Goal: Book appointment/travel/reservation

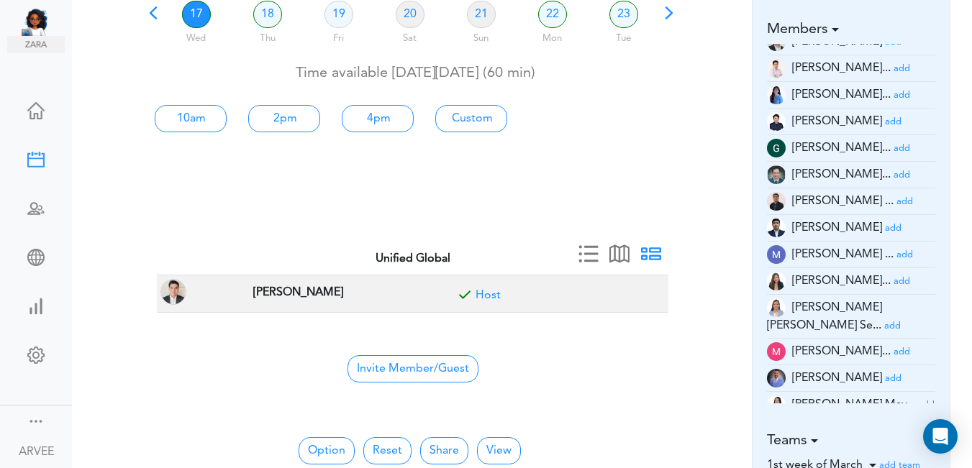
scroll to position [540, 0]
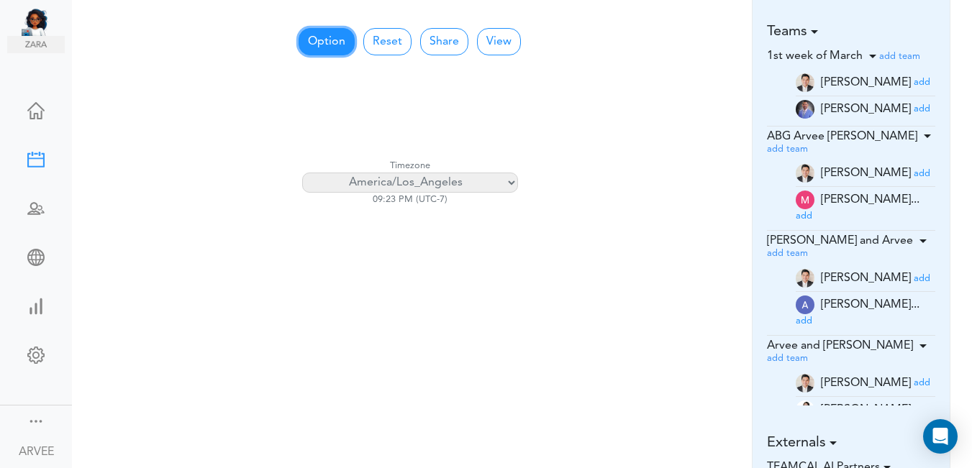
click at [331, 46] on button "Option" at bounding box center [327, 41] width 56 height 27
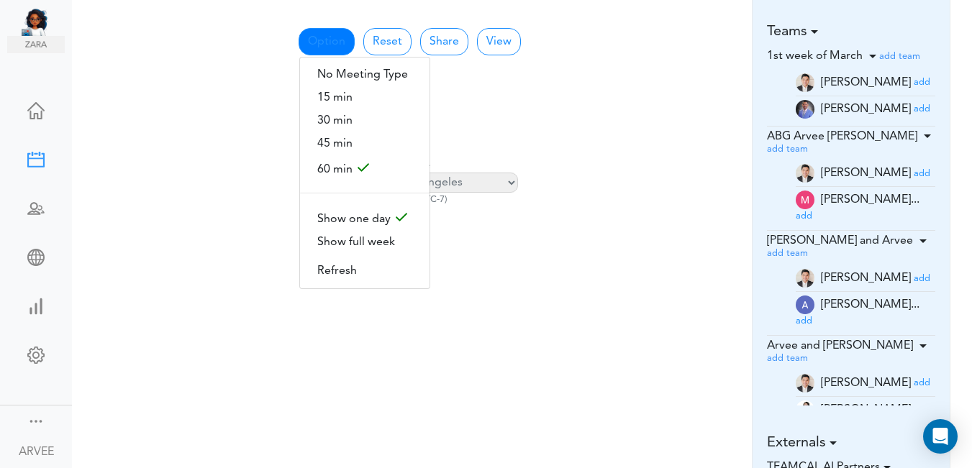
click at [635, 114] on div "Calendar View for All Meetings 8:00 AM - - - 9:00 AM - - - 10:00 AM - - - 11:00…" at bounding box center [410, 89] width 512 height 69
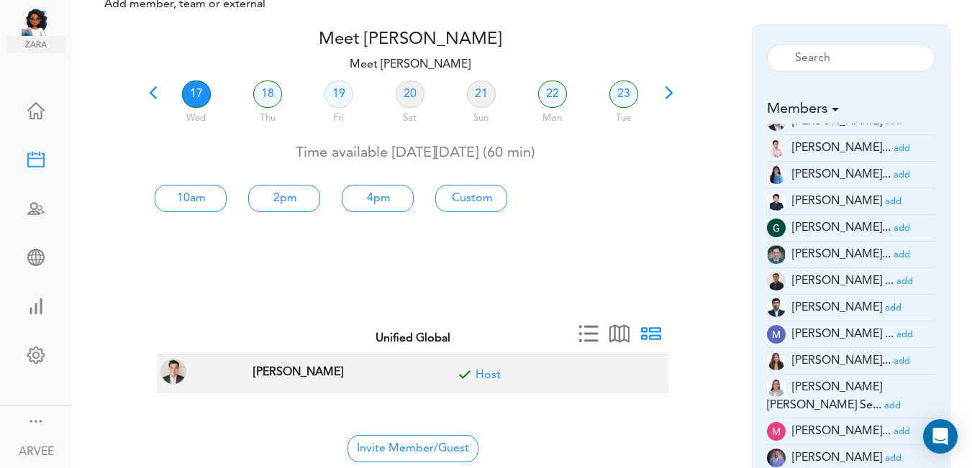
scroll to position [0, 0]
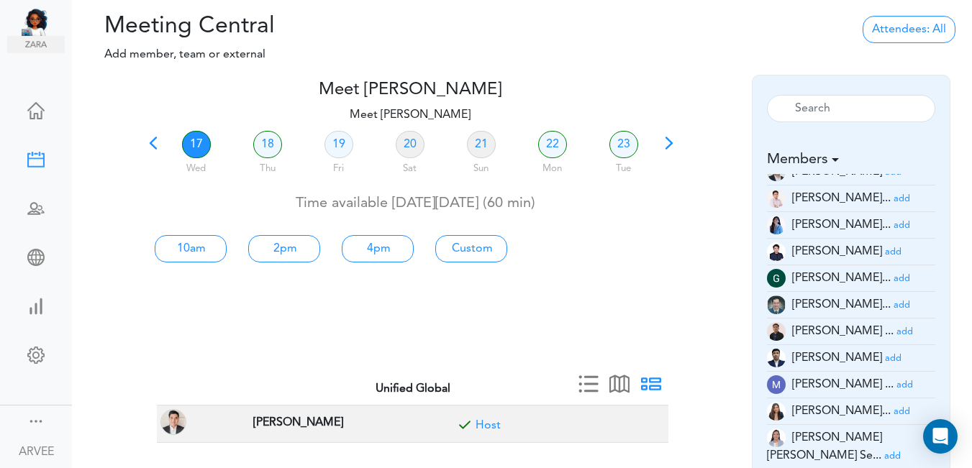
click at [152, 145] on span at bounding box center [153, 148] width 20 height 20
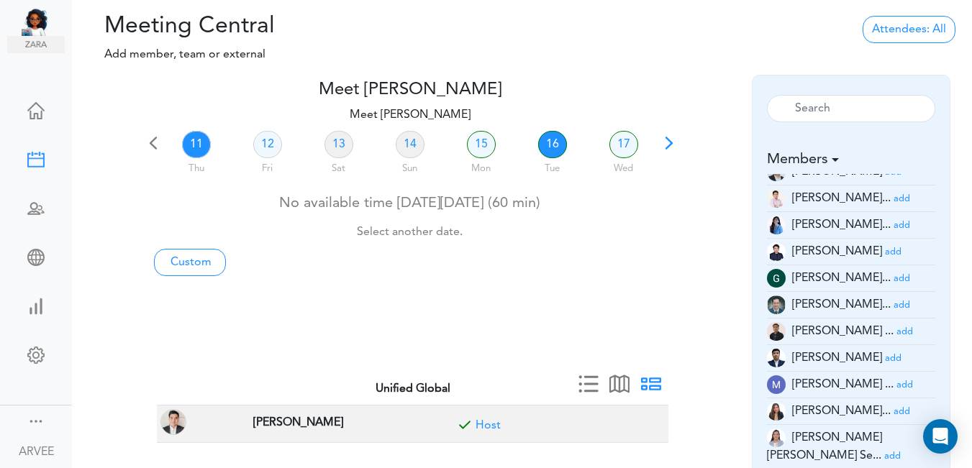
click at [555, 144] on link "16" at bounding box center [552, 144] width 29 height 27
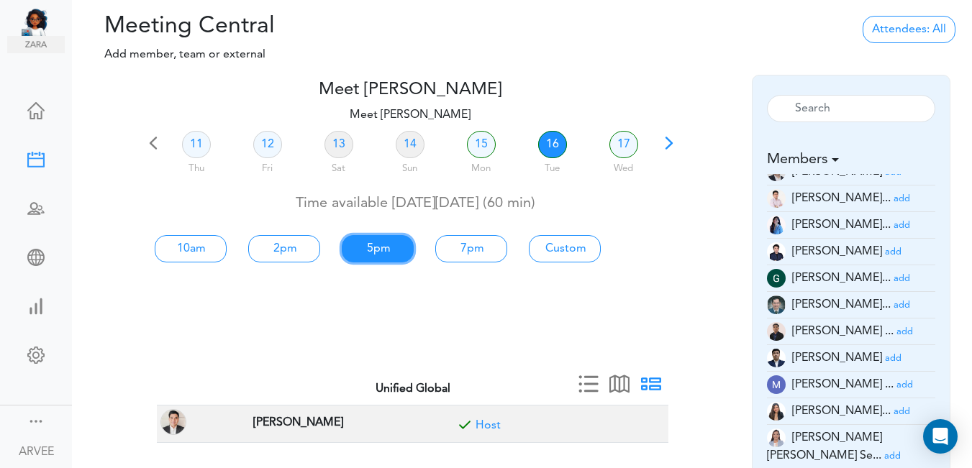
click at [376, 247] on link "5pm" at bounding box center [378, 248] width 72 height 27
type input "Meet [PERSON_NAME]"
type input "[URL][DOMAIN_NAME][SECURITY_DATA]"
type input "[DATE]T17:00"
type input "[DATE]T18:00"
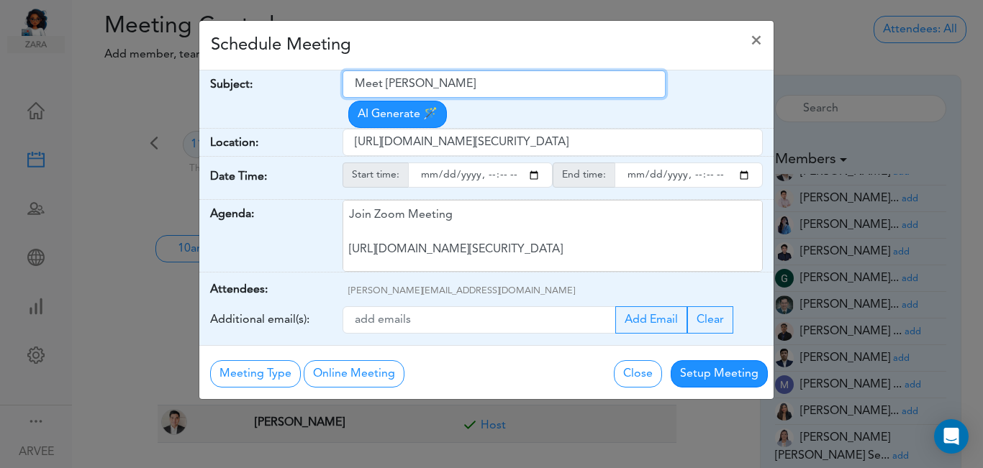
click at [355, 86] on input "Meet [PERSON_NAME]" at bounding box center [503, 84] width 323 height 27
drag, startPoint x: 355, startPoint y: 86, endPoint x: 461, endPoint y: 77, distance: 106.8
click at [461, 77] on input "Meet [PERSON_NAME]" at bounding box center [503, 84] width 323 height 27
paste input "discuss tax liability"
click at [459, 81] on input "discuss tax liability" at bounding box center [503, 84] width 323 height 27
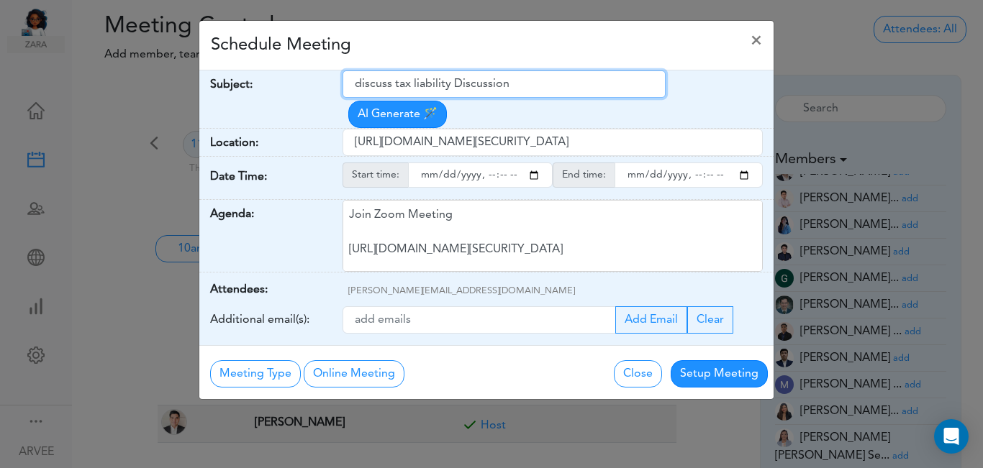
click at [397, 81] on input "discuss tax liability Discussion" at bounding box center [503, 84] width 323 height 27
click at [378, 84] on input "Tax liability Discussion" at bounding box center [503, 84] width 323 height 27
click at [477, 81] on input "Tax Liability Discussion" at bounding box center [503, 84] width 323 height 27
type input "Tax Liability Discussion - [PERSON_NAME]"
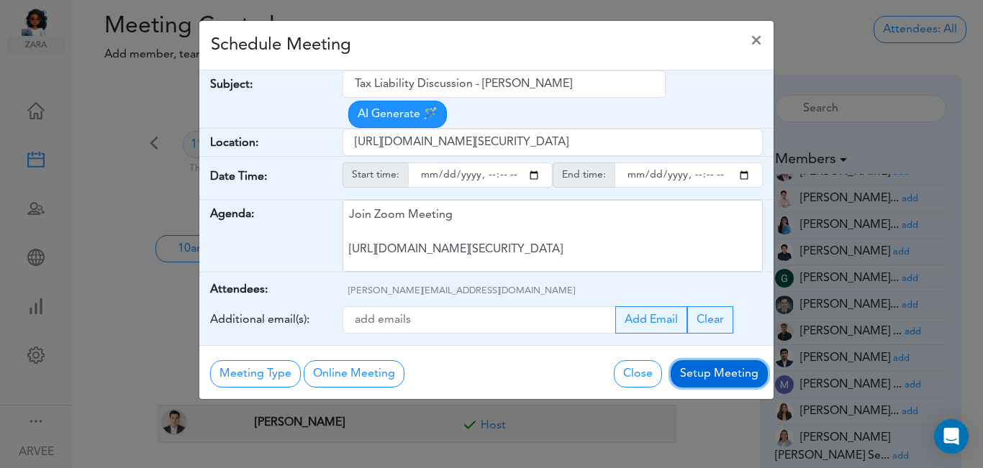
click at [719, 360] on button "Setup Meeting" at bounding box center [719, 373] width 97 height 27
